Goal: Information Seeking & Learning: Learn about a topic

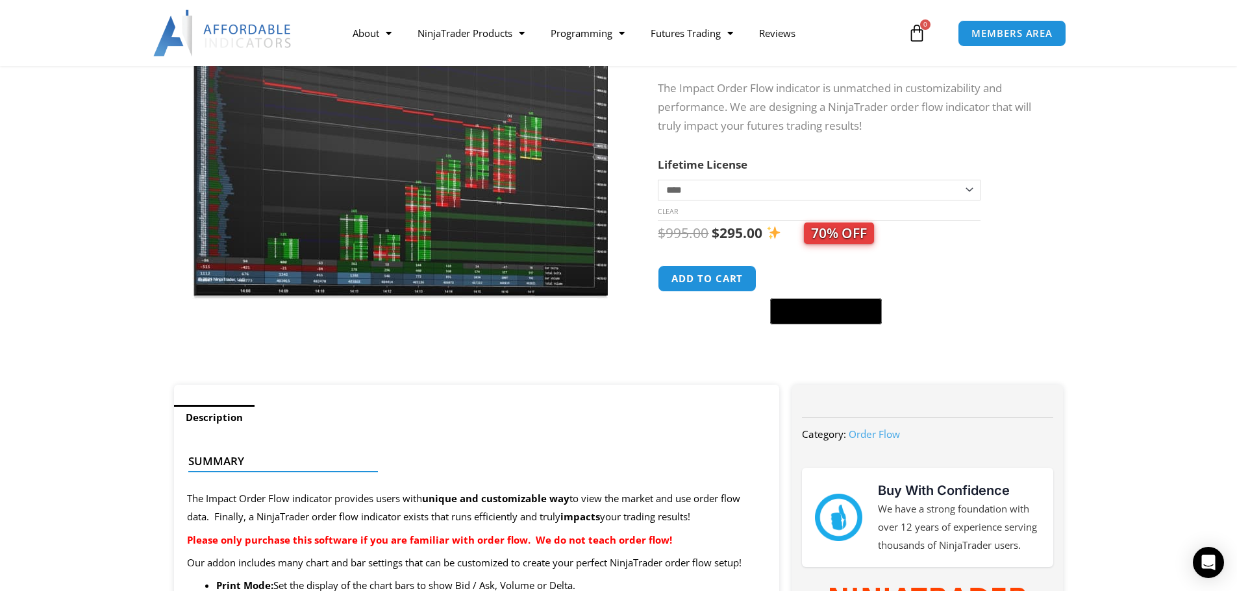
scroll to position [195, 0]
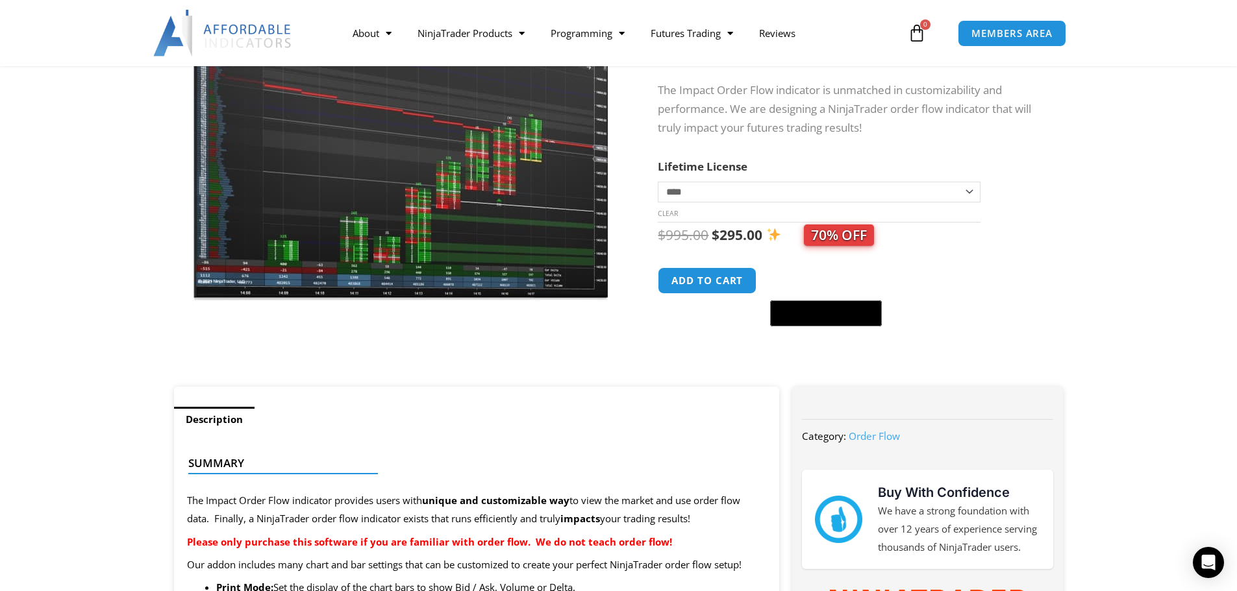
click at [329, 163] on img at bounding box center [400, 123] width 417 height 359
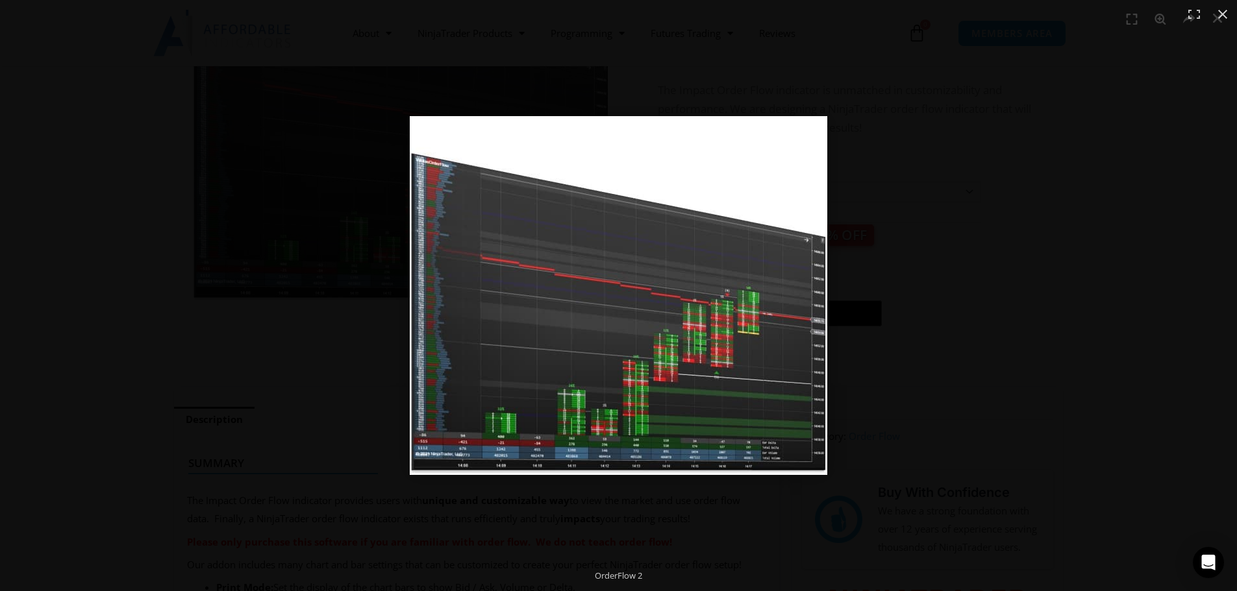
click at [262, 181] on div at bounding box center [618, 295] width 1237 height 591
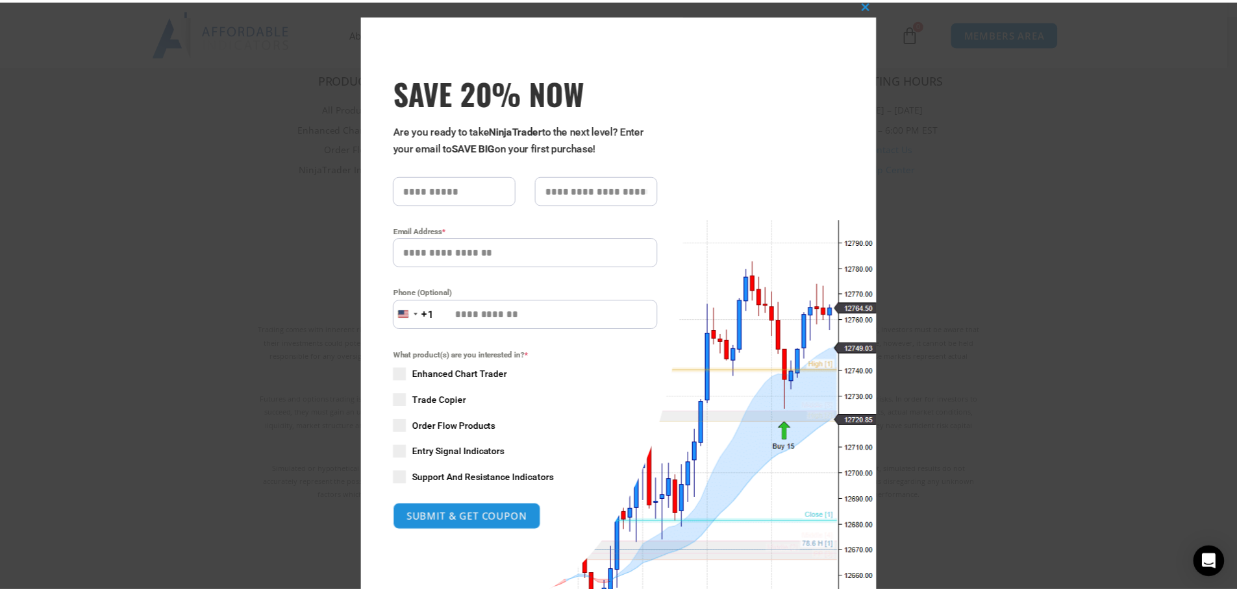
scroll to position [0, 0]
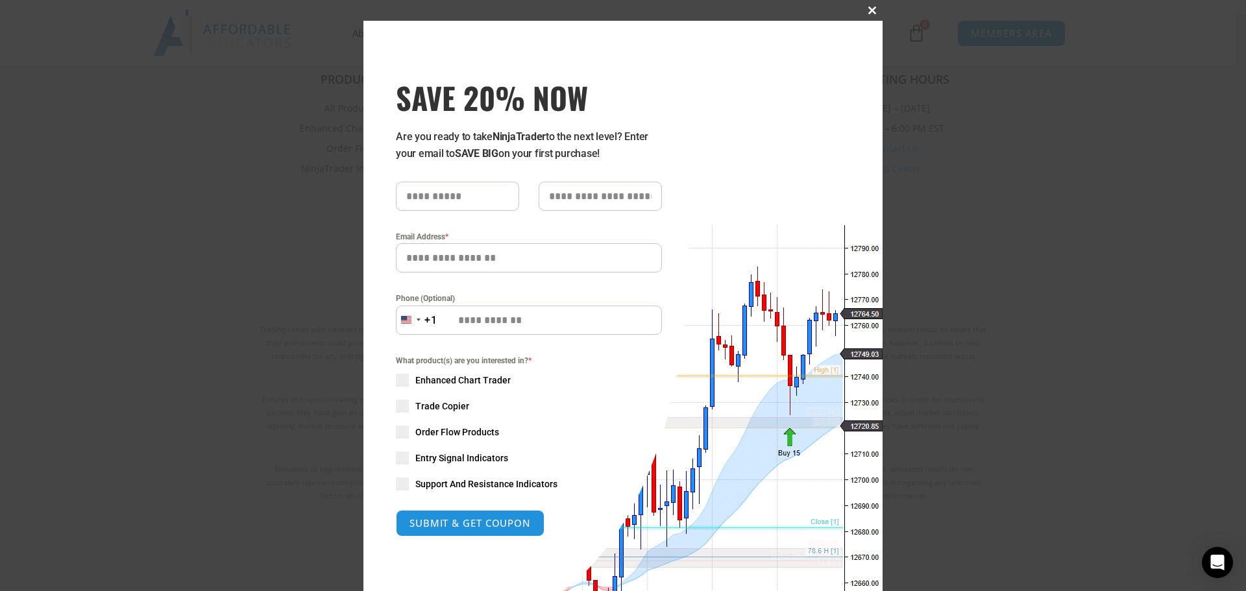
click at [863, 8] on span at bounding box center [872, 10] width 21 height 8
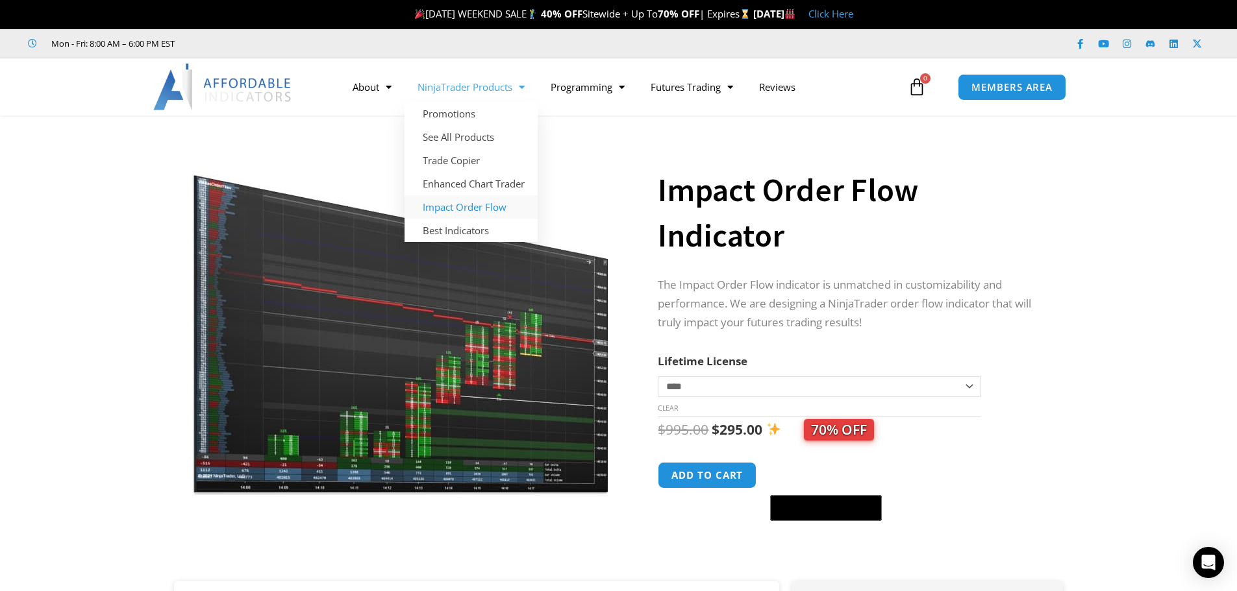
click at [463, 206] on link "Impact Order Flow" at bounding box center [470, 206] width 133 height 23
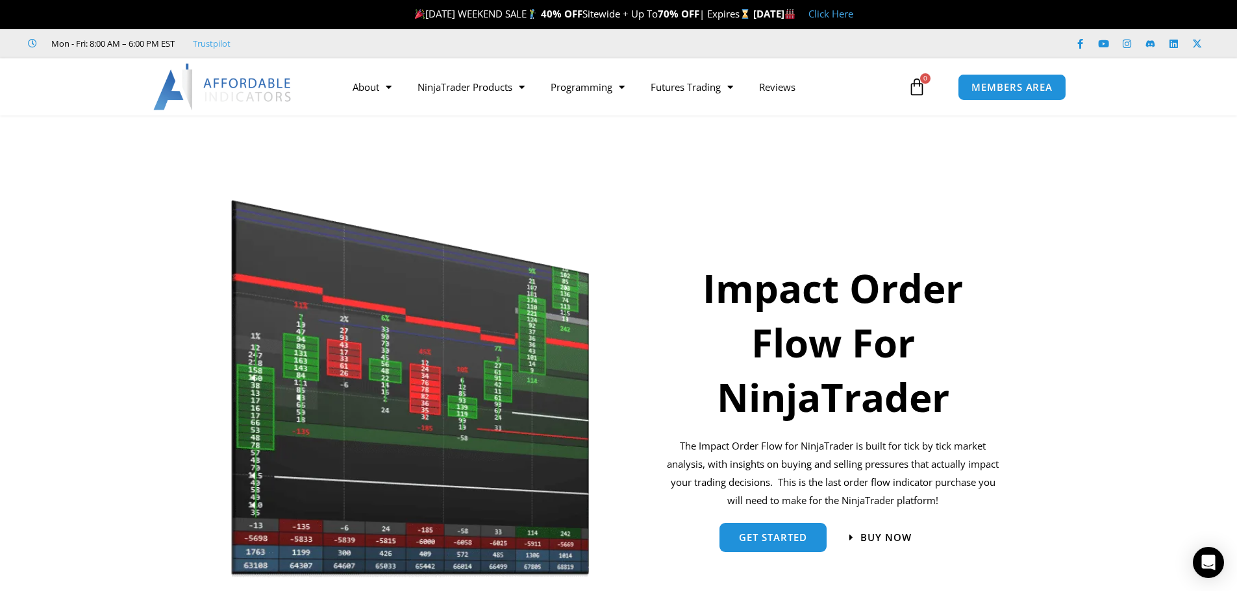
scroll to position [65, 0]
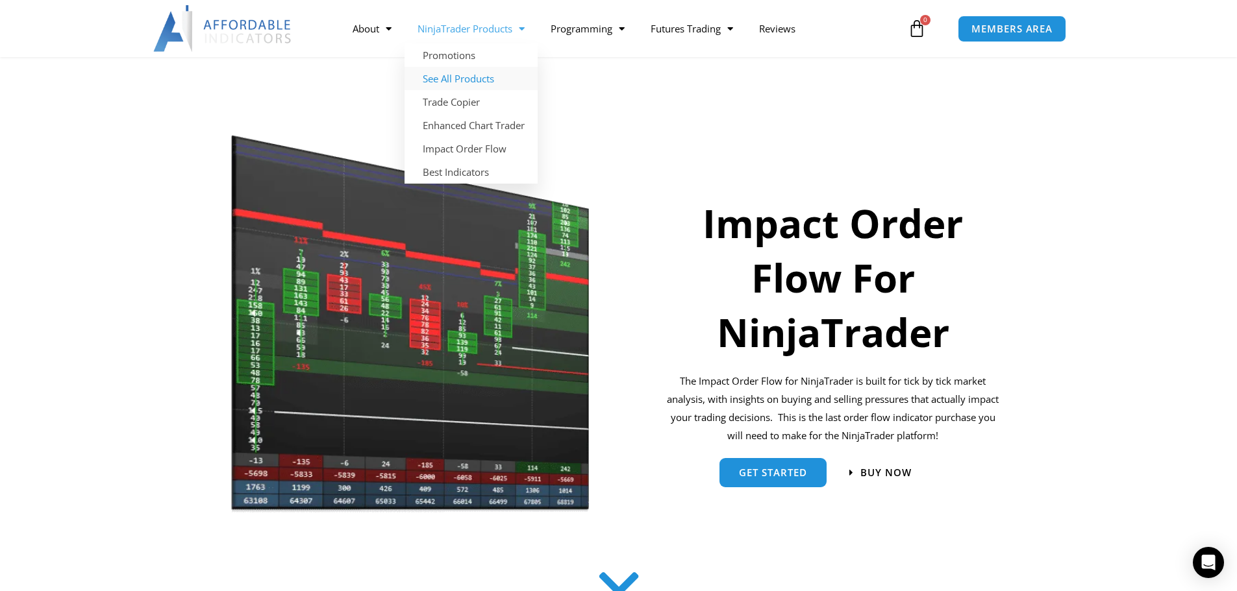
click at [455, 76] on link "See All Products" at bounding box center [470, 78] width 133 height 23
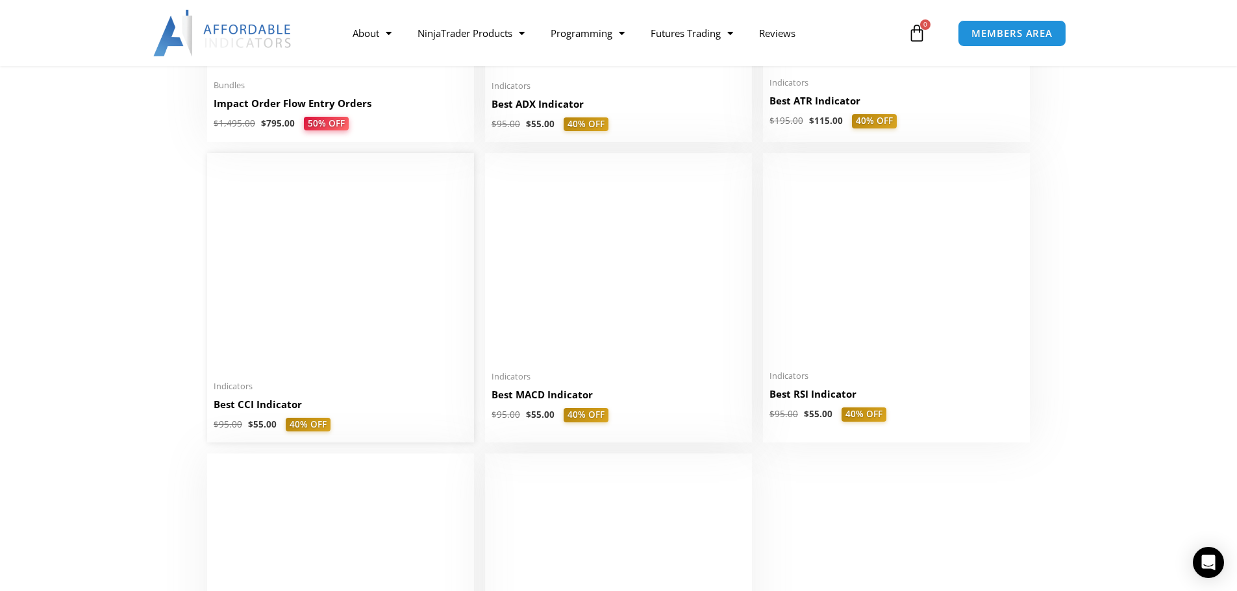
scroll to position [2337, 0]
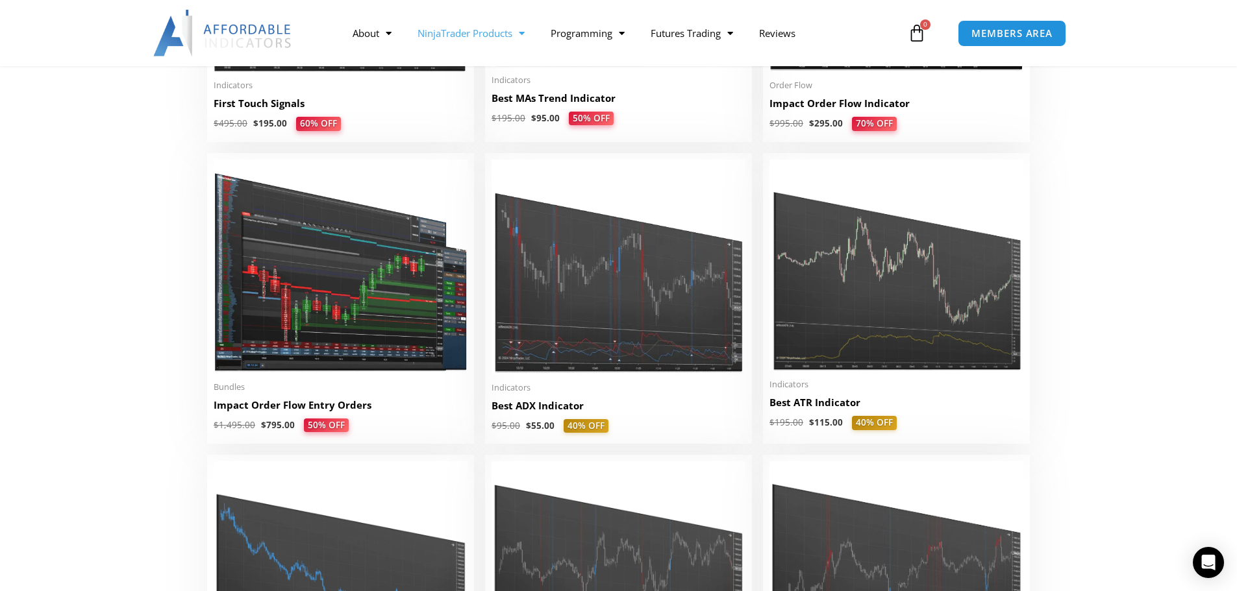
click at [512, 35] on link "NinjaTrader Products" at bounding box center [470, 33] width 133 height 30
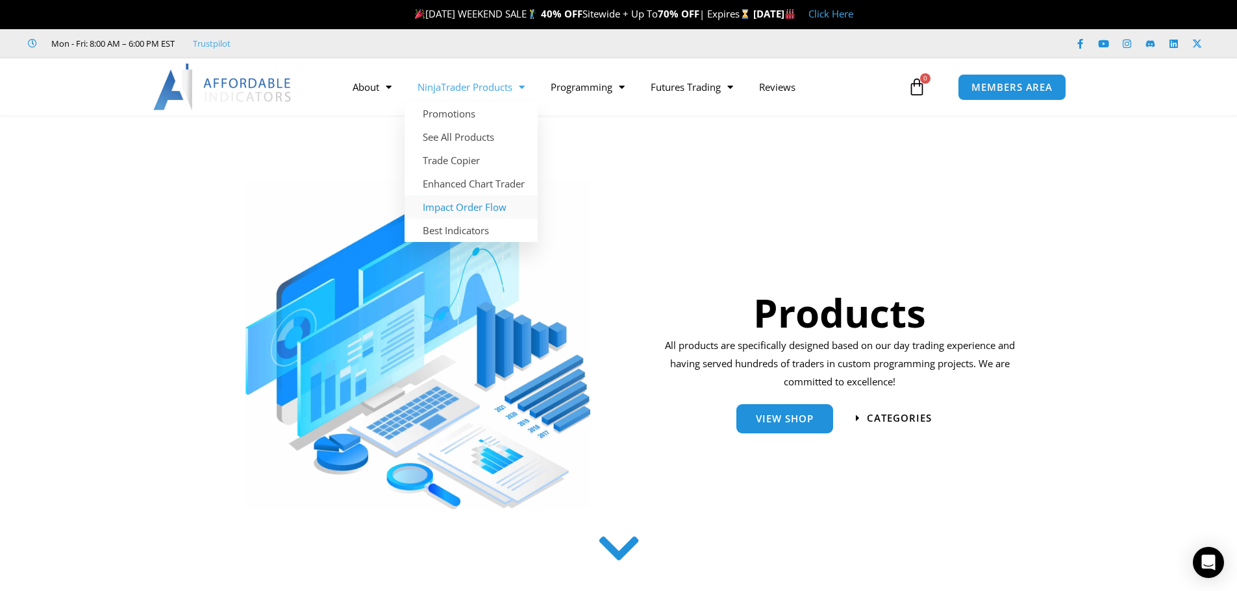
click at [475, 209] on link "Impact Order Flow" at bounding box center [470, 206] width 133 height 23
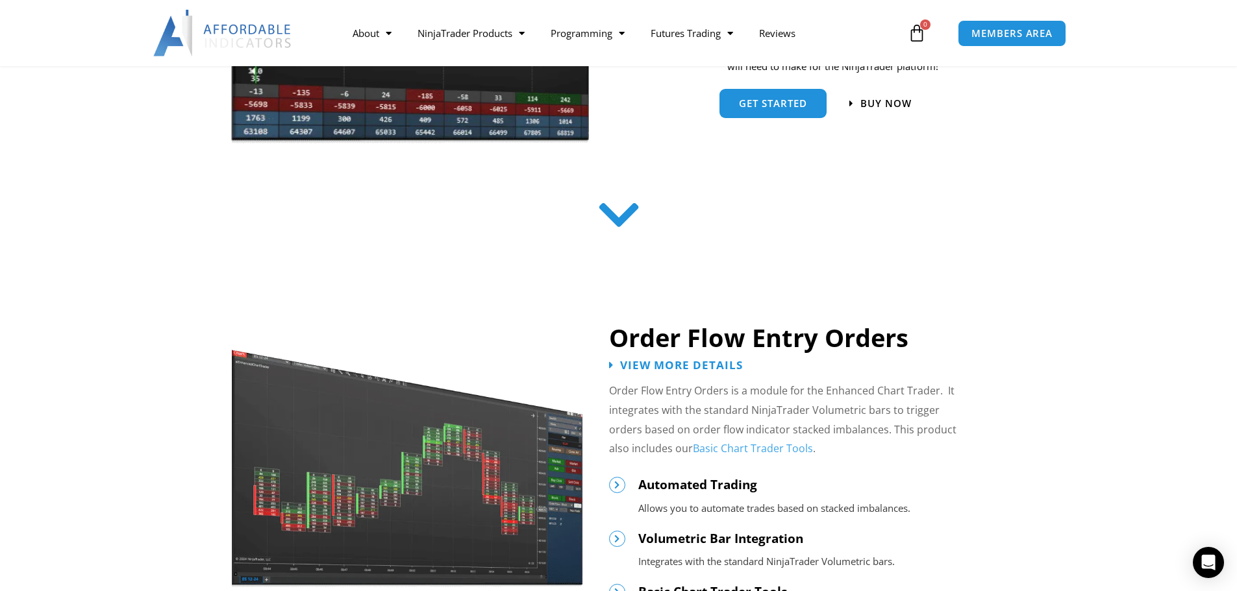
scroll to position [519, 0]
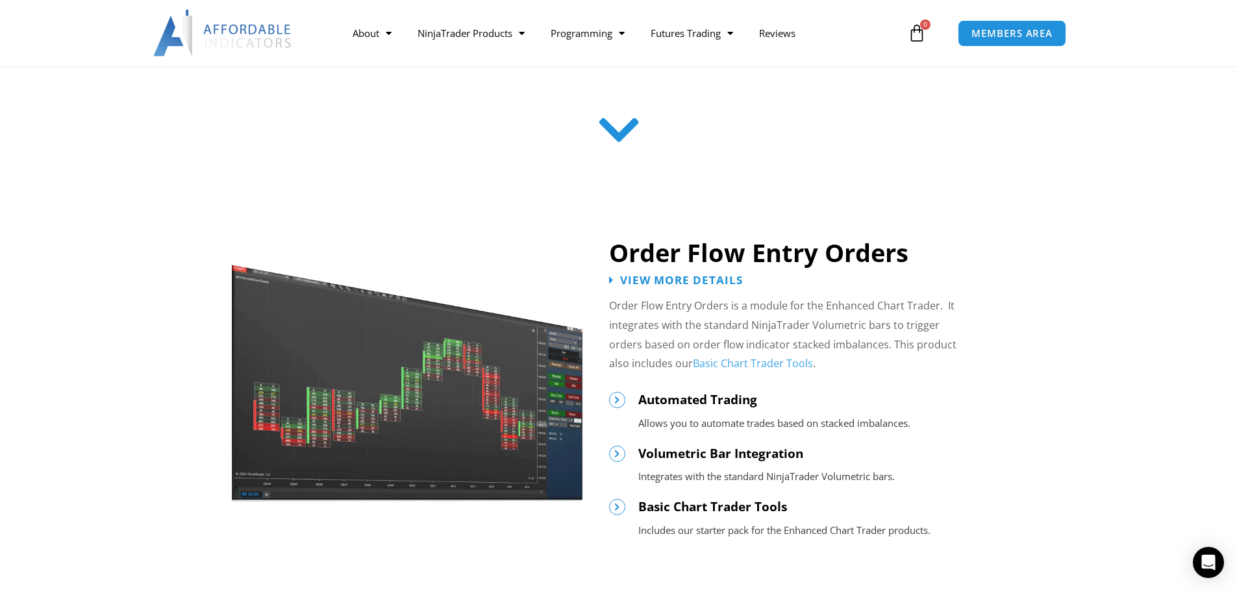
click at [623, 138] on icon at bounding box center [618, 130] width 46 height 46
click at [678, 284] on span "View More Details" at bounding box center [681, 280] width 135 height 12
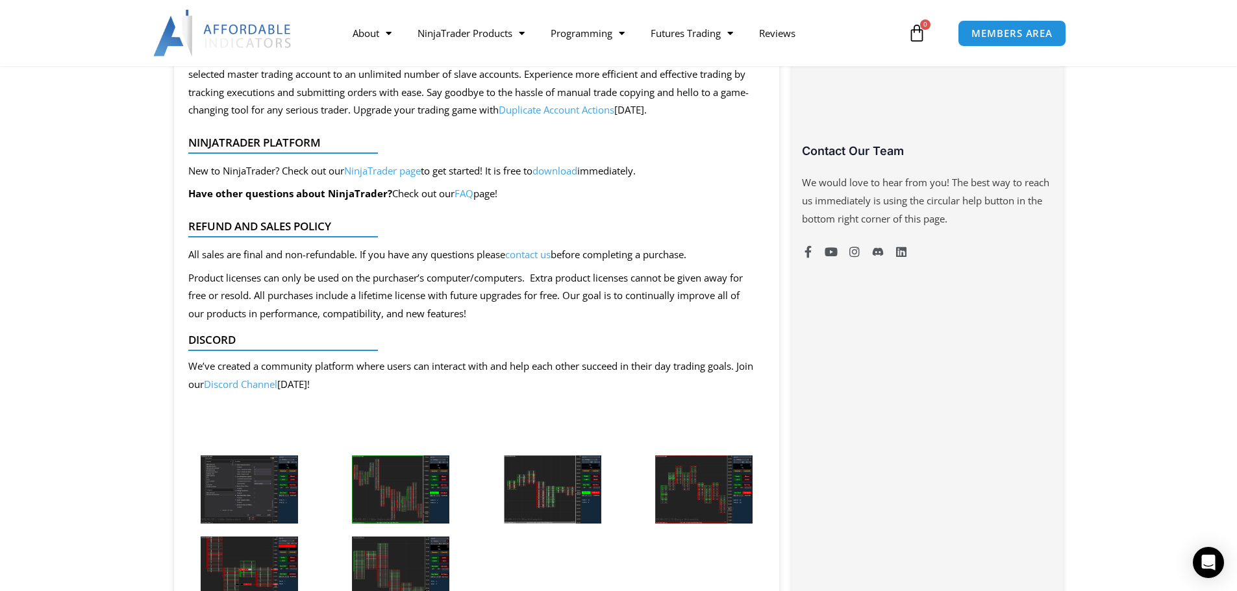
scroll to position [974, 0]
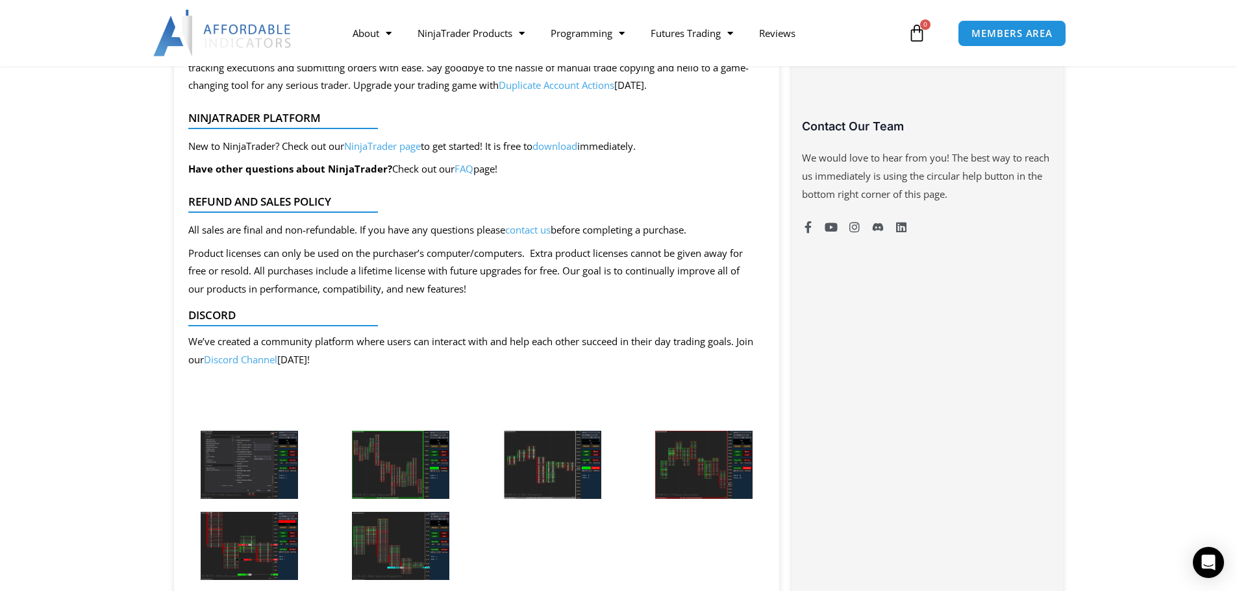
click at [398, 469] on img at bounding box center [400, 465] width 97 height 68
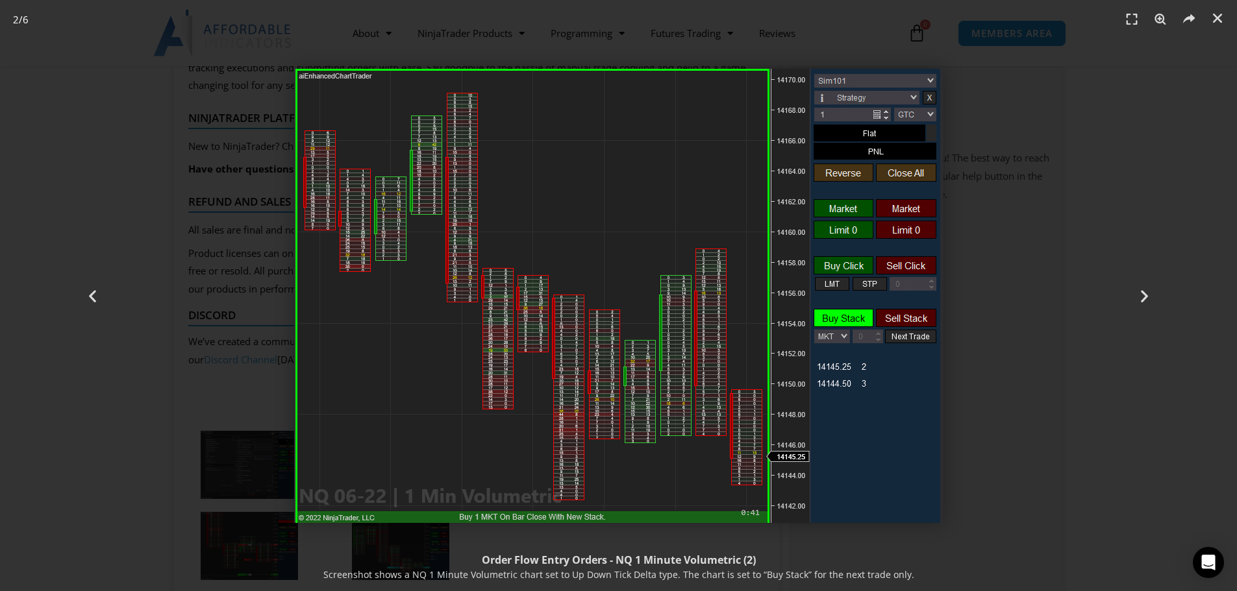
click at [237, 341] on div "2 / 6" at bounding box center [618, 295] width 1146 height 500
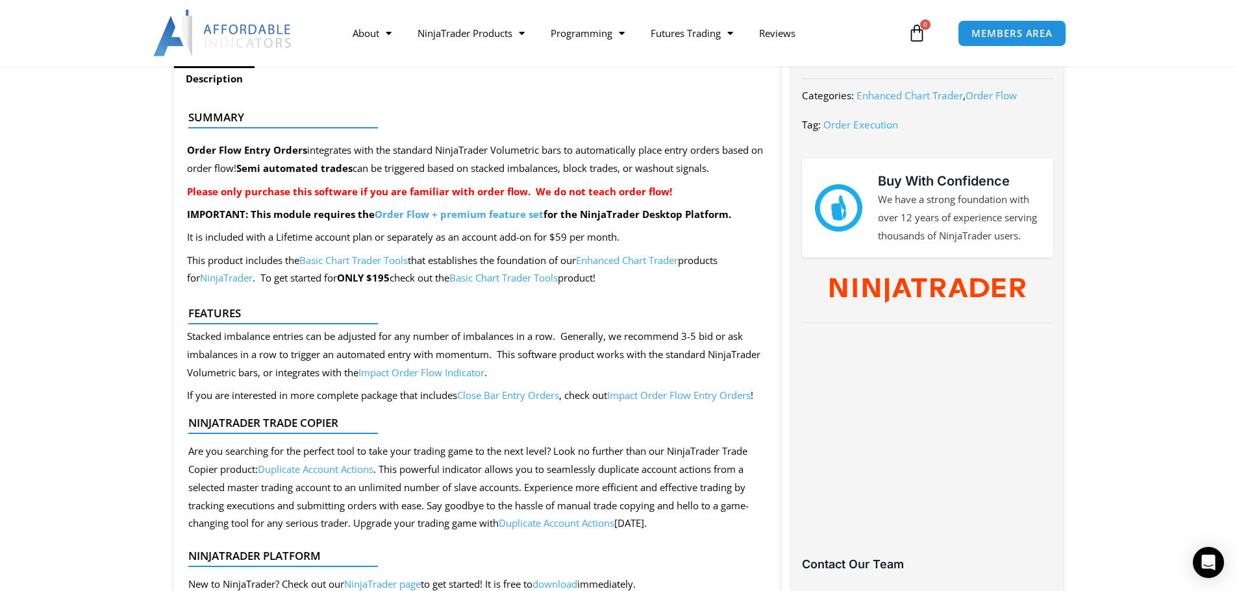
scroll to position [211, 0]
